Goal: Transaction & Acquisition: Purchase product/service

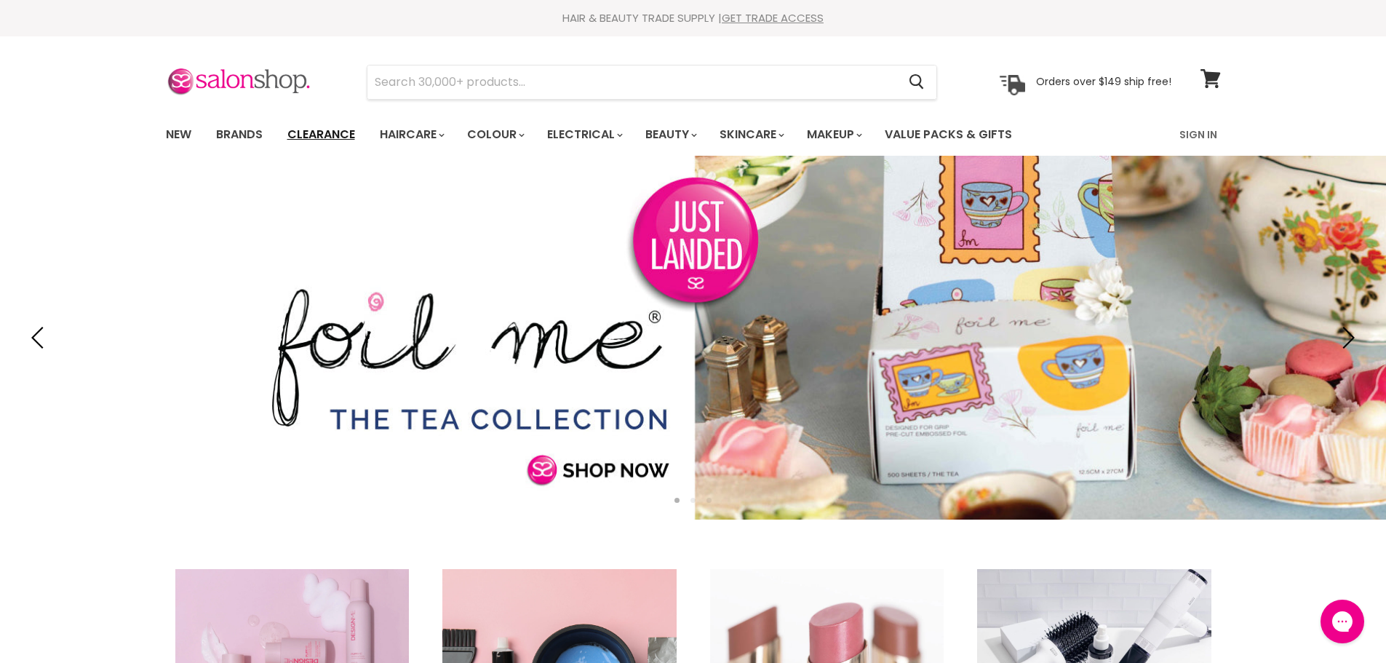
click at [328, 130] on link "Clearance" at bounding box center [320, 134] width 89 height 31
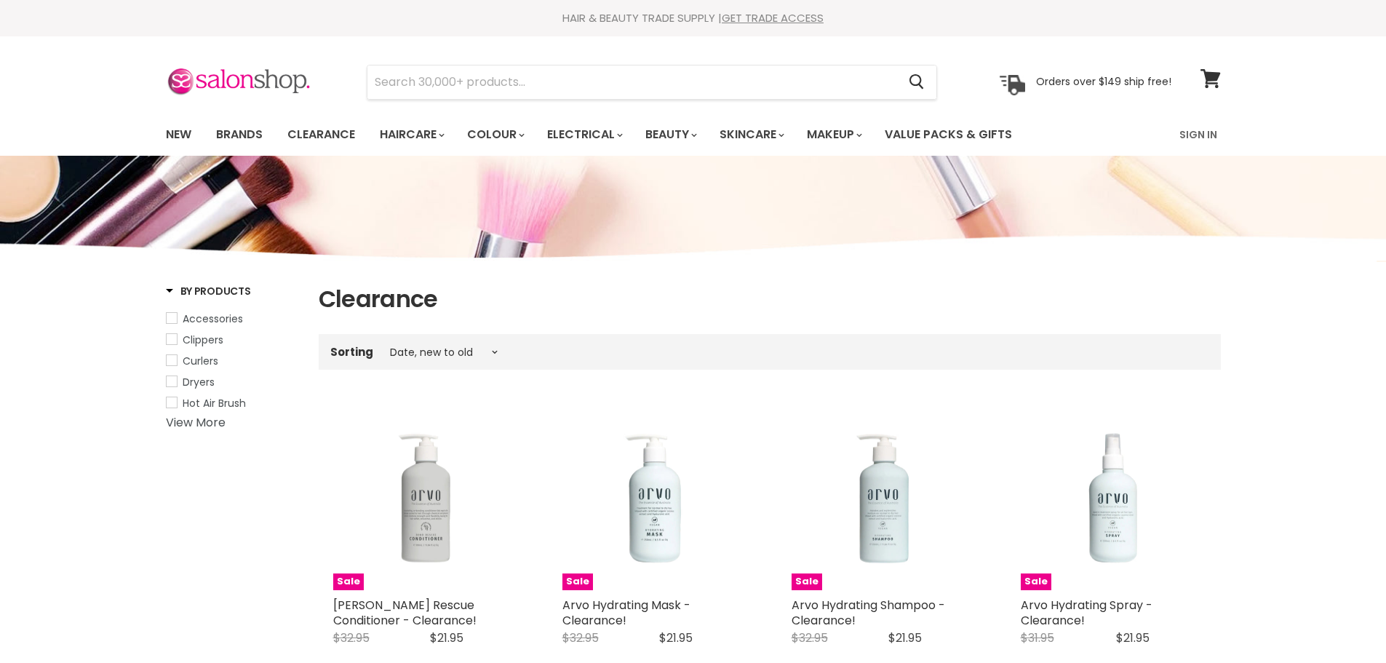
select select "created-descending"
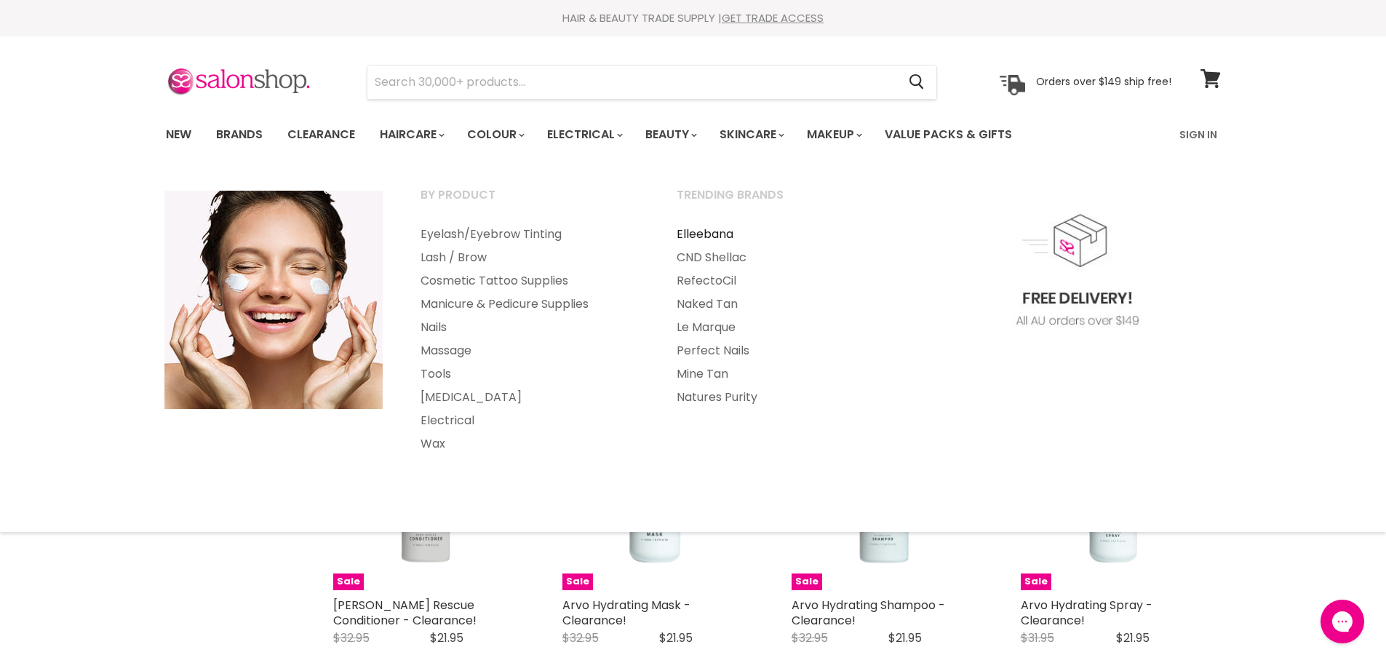
click at [719, 238] on link "Elleebana" at bounding box center [784, 234] width 253 height 23
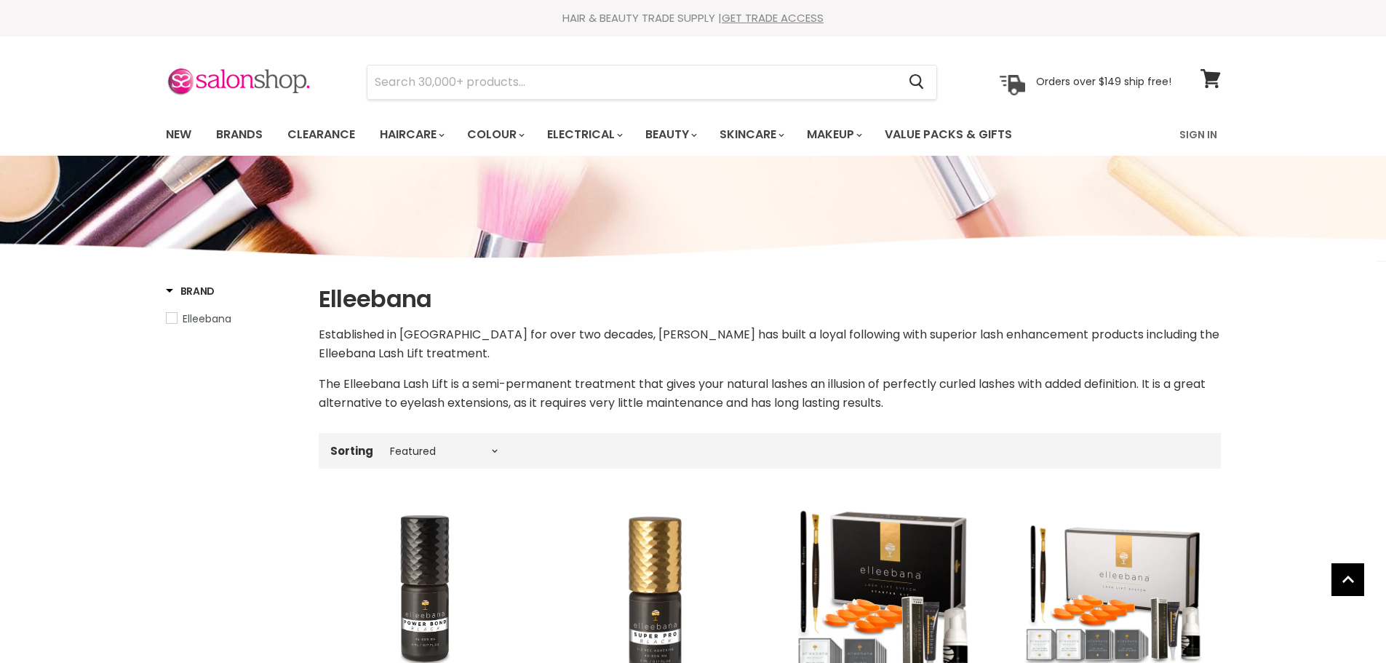
select select "manual"
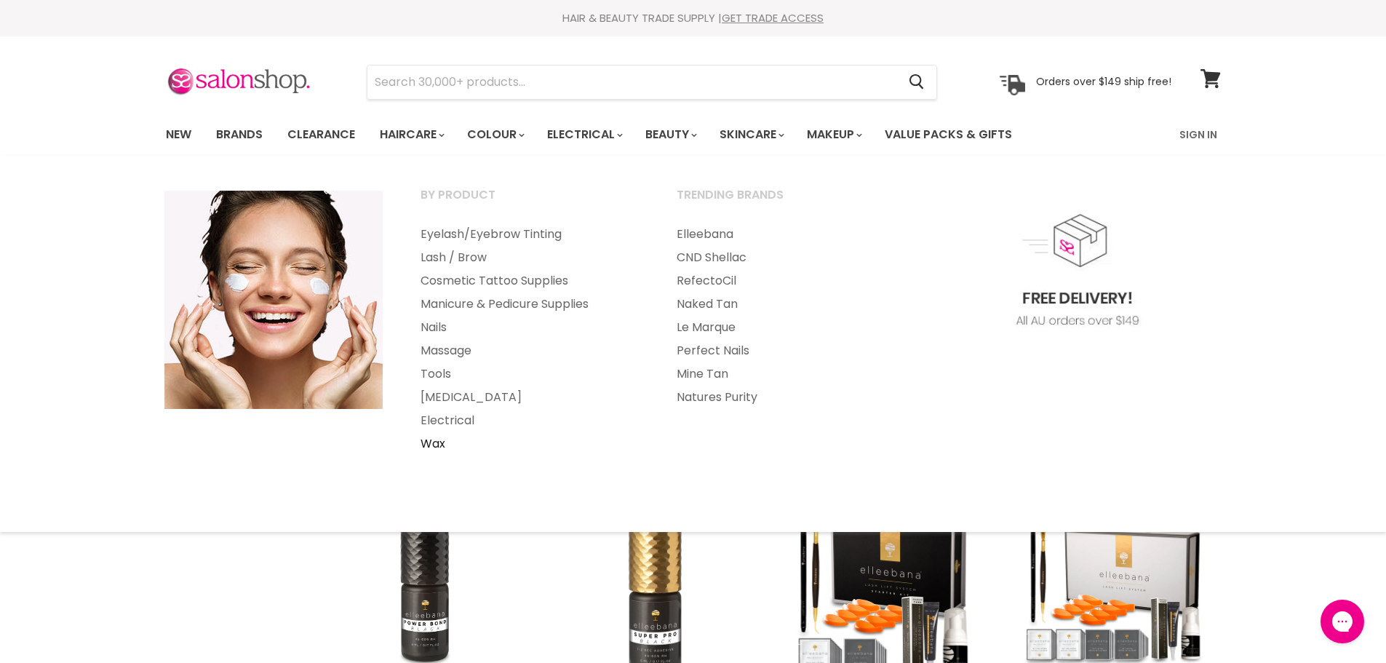
click at [437, 450] on link "Wax" at bounding box center [528, 443] width 253 height 23
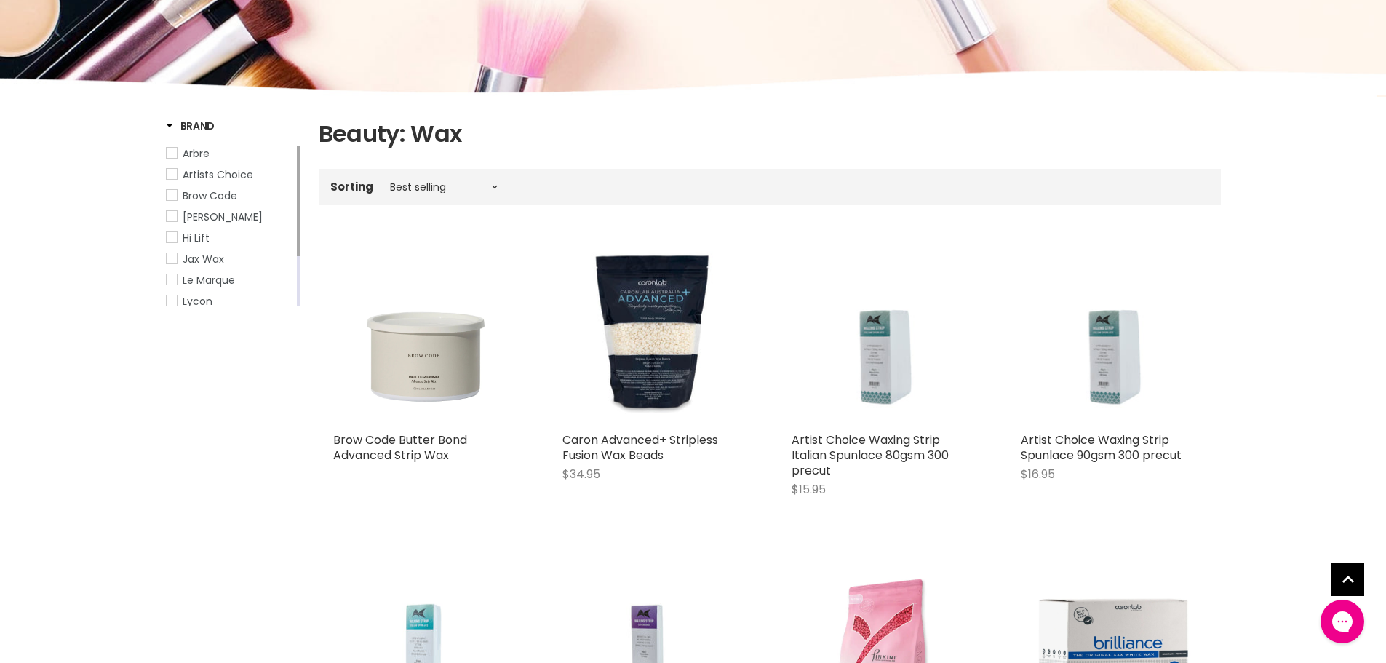
scroll to position [146, 0]
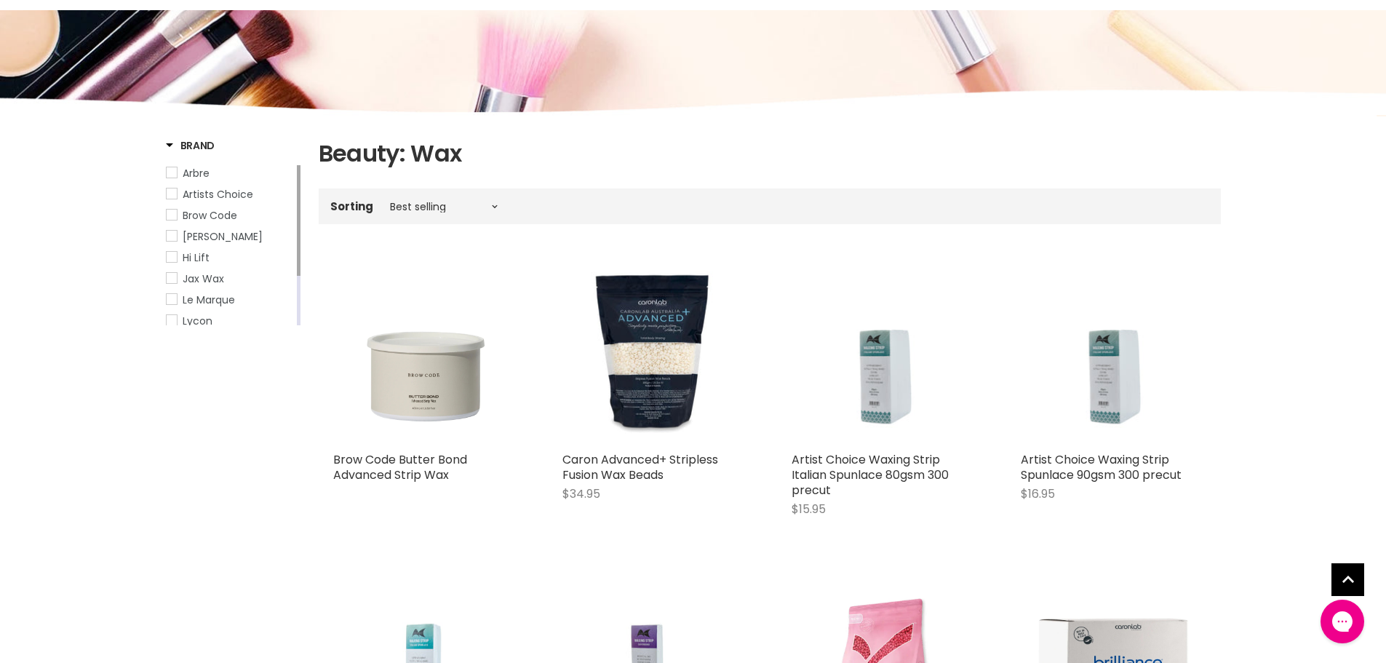
click at [172, 237] on span "Caron" at bounding box center [172, 236] width 10 height 10
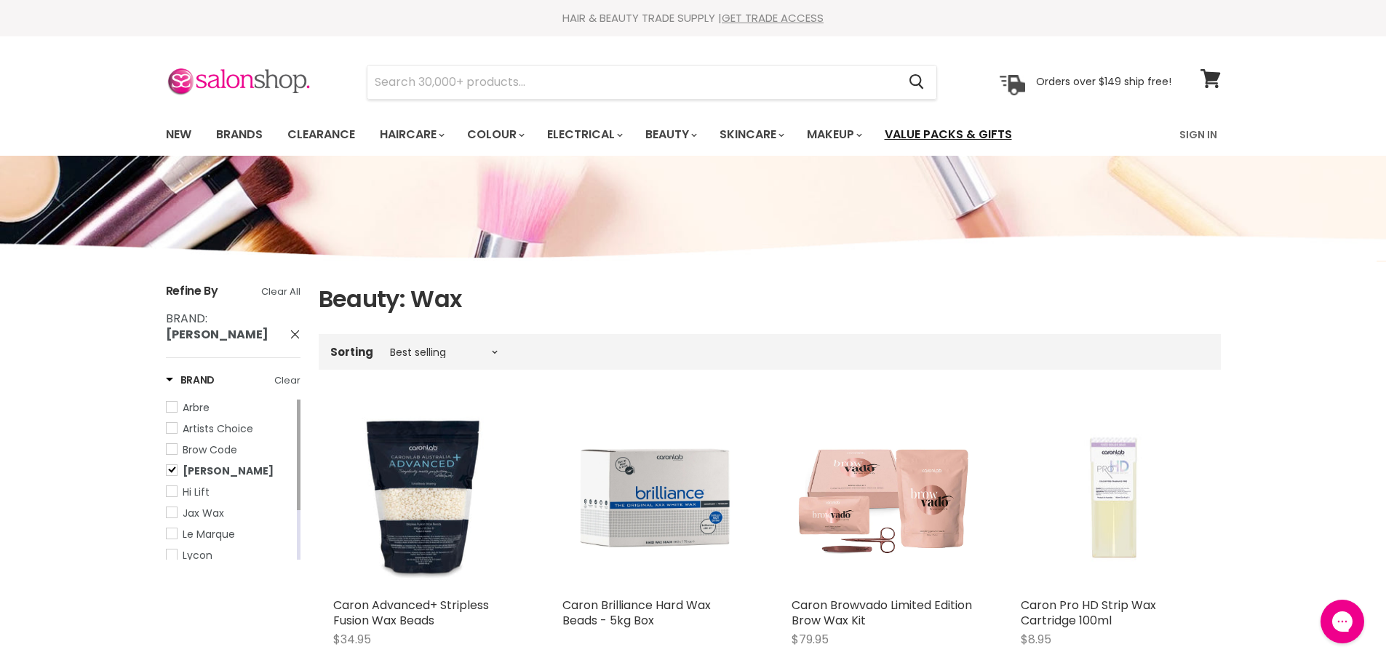
click at [954, 135] on link "Value Packs & Gifts" at bounding box center [948, 134] width 149 height 31
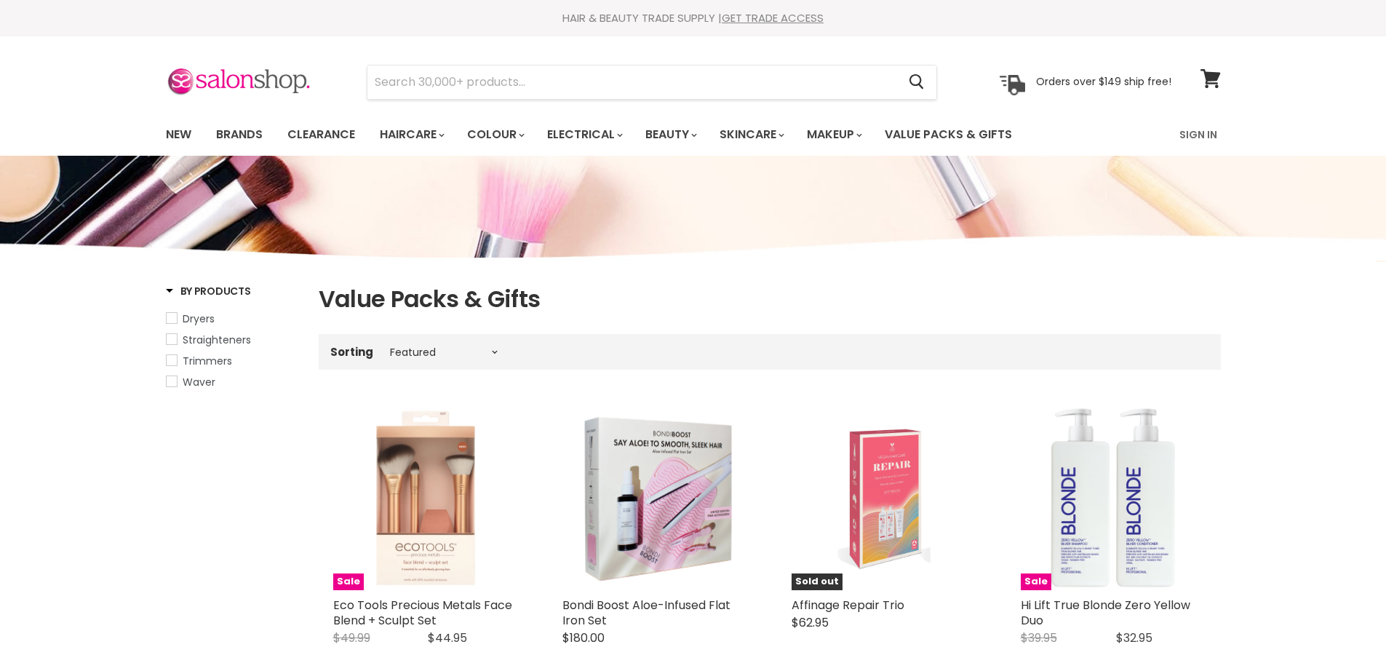
select select "manual"
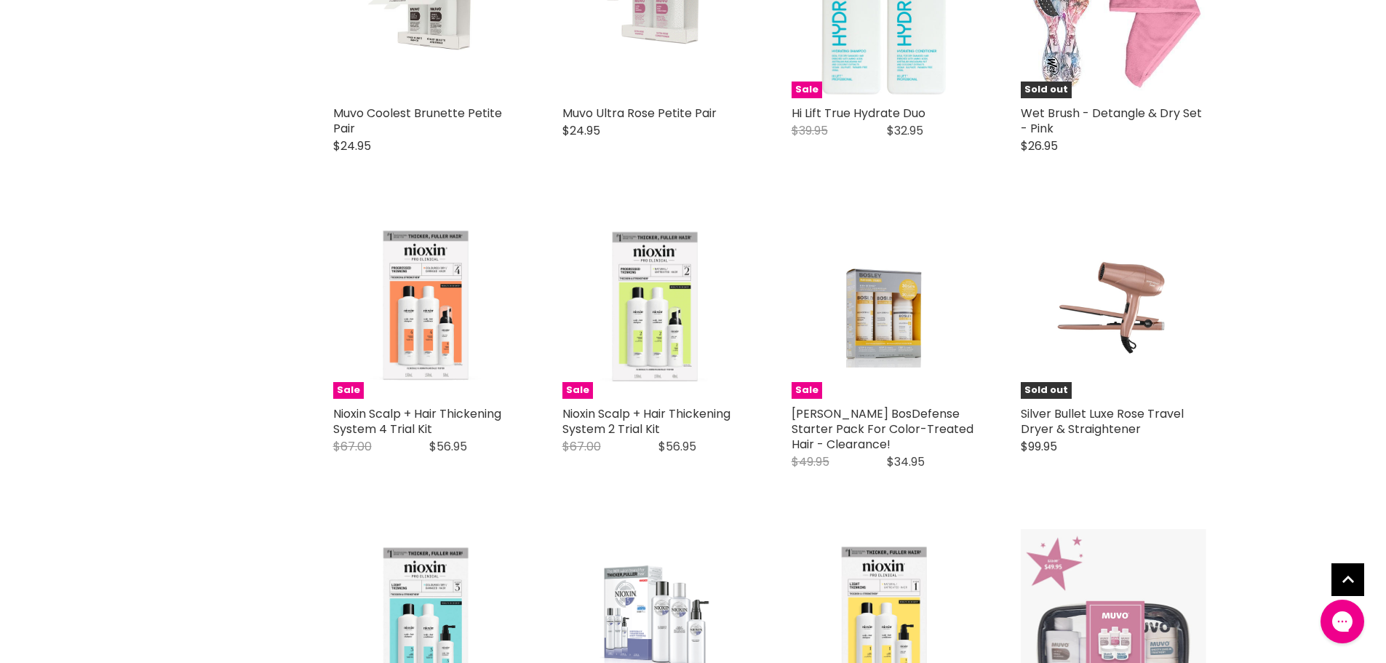
scroll to position [800, 0]
